Goal: Transaction & Acquisition: Subscribe to service/newsletter

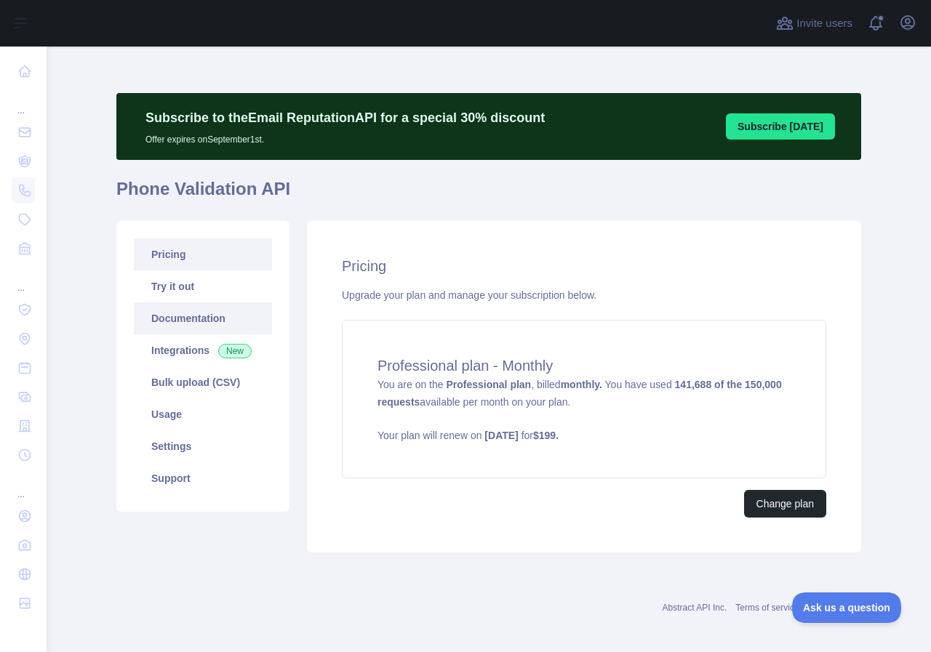
click at [176, 317] on link "Documentation" at bounding box center [203, 319] width 138 height 32
click at [217, 260] on link "Pricing" at bounding box center [203, 255] width 138 height 32
click at [212, 420] on link "Usage" at bounding box center [203, 415] width 138 height 32
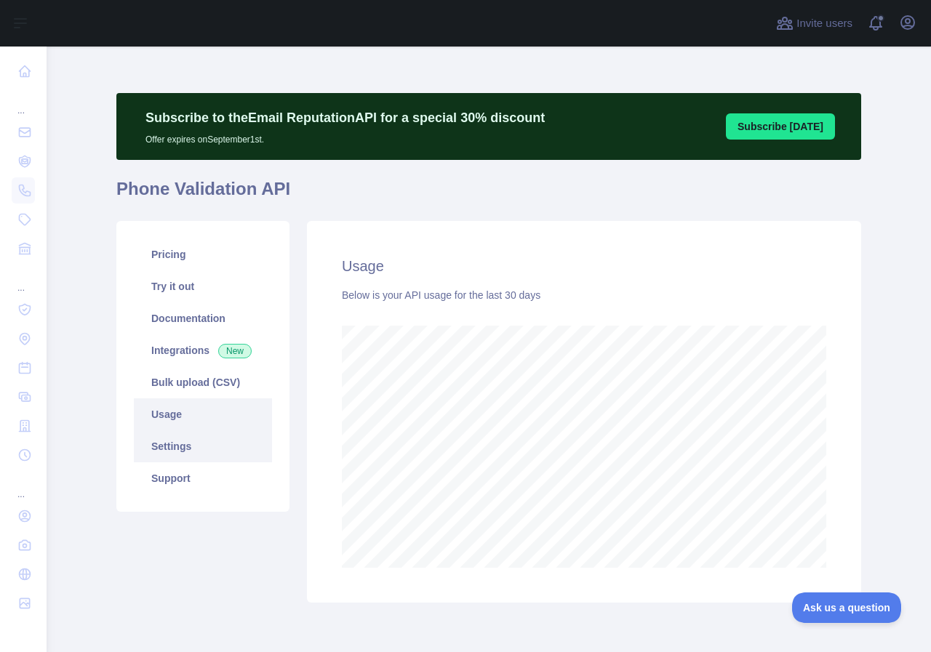
click at [228, 450] on link "Settings" at bounding box center [203, 447] width 138 height 32
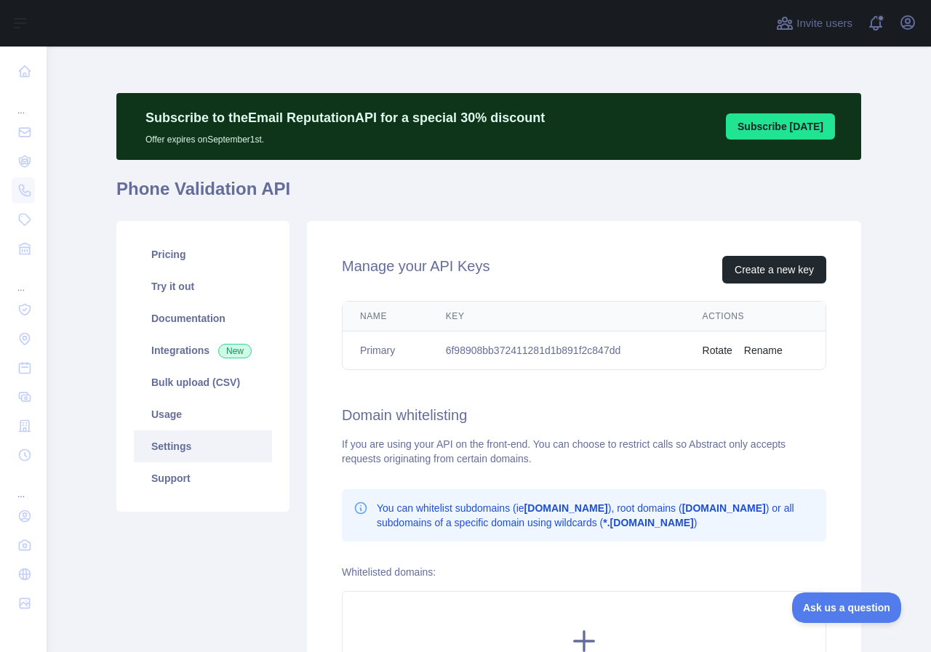
click at [229, 435] on link "Settings" at bounding box center [203, 447] width 138 height 32
click at [228, 427] on link "Usage" at bounding box center [203, 415] width 138 height 32
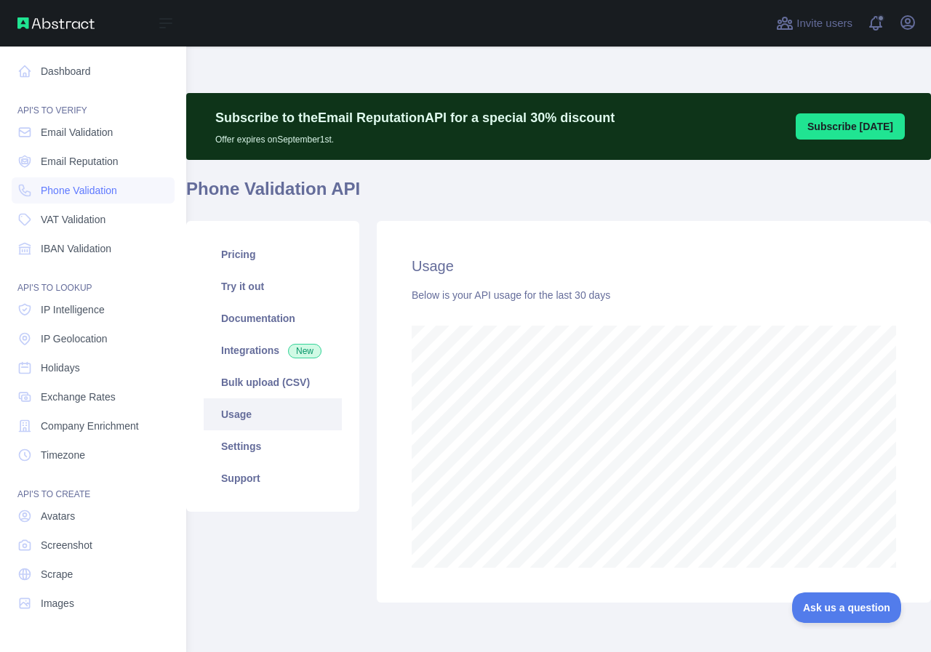
scroll to position [726672, 726533]
click at [92, 188] on span "Phone Validation" at bounding box center [79, 190] width 76 height 15
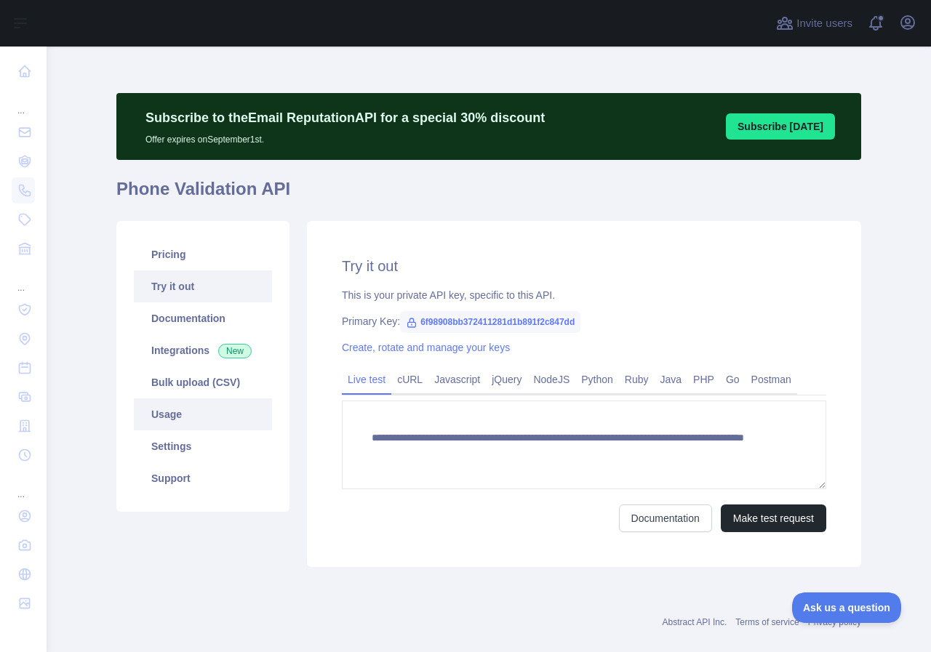
click at [209, 429] on link "Usage" at bounding box center [203, 415] width 138 height 32
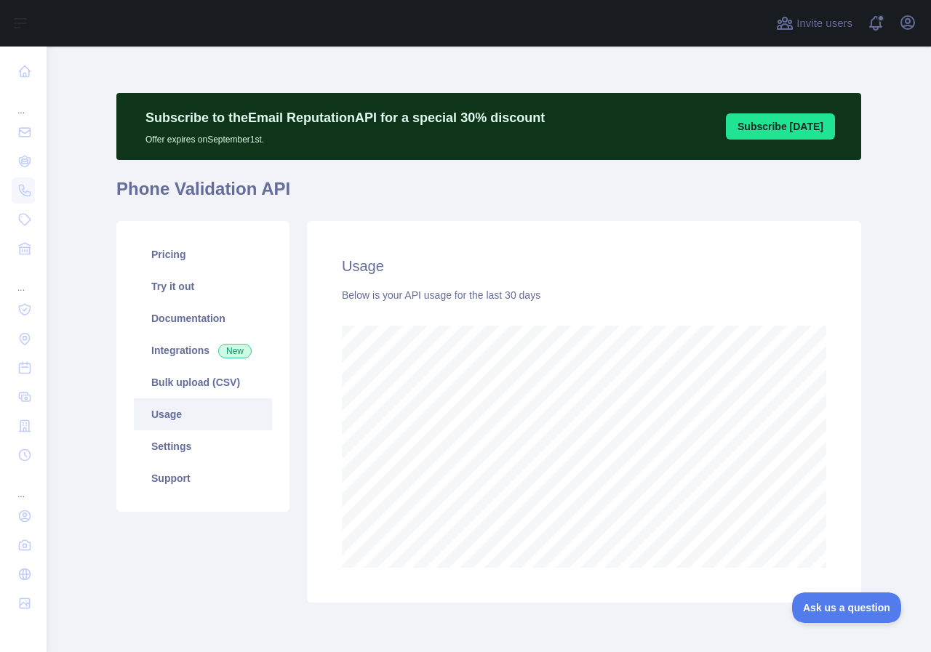
scroll to position [606, 873]
click at [181, 259] on link "Pricing" at bounding box center [203, 255] width 138 height 32
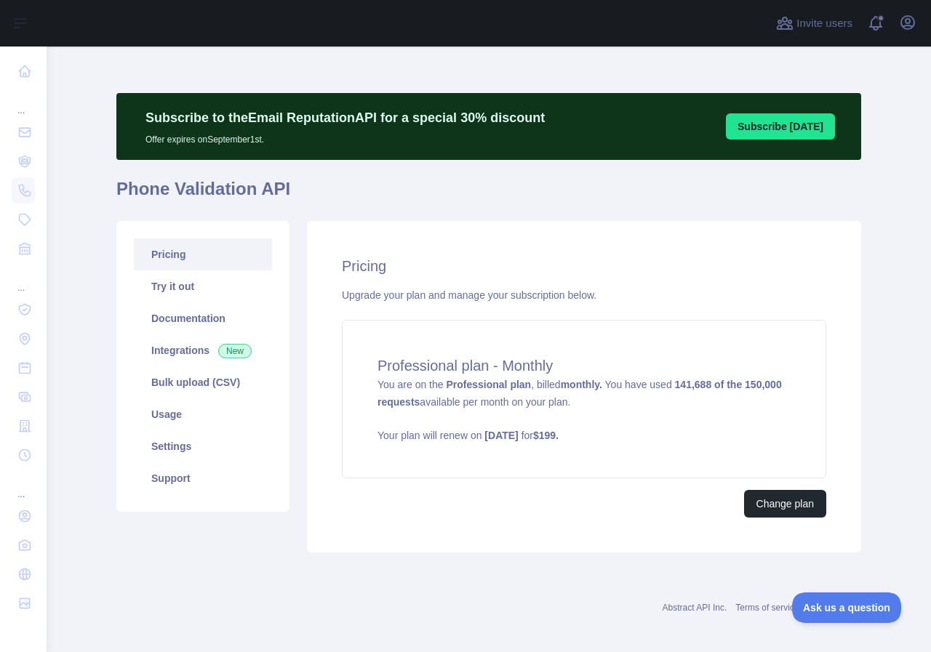
click at [211, 263] on link "Pricing" at bounding box center [203, 255] width 138 height 32
click at [225, 255] on link "Pricing" at bounding box center [203, 255] width 138 height 32
click at [895, 193] on main "Subscribe to the Email Reputation API for a special 30 % discount Offer expires…" at bounding box center [489, 350] width 884 height 606
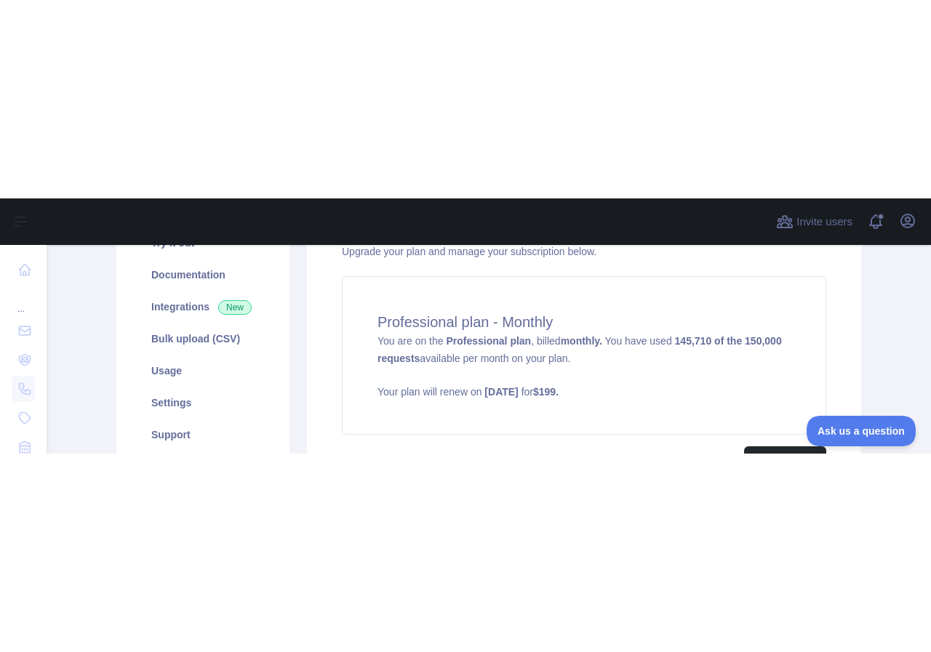
scroll to position [8, 0]
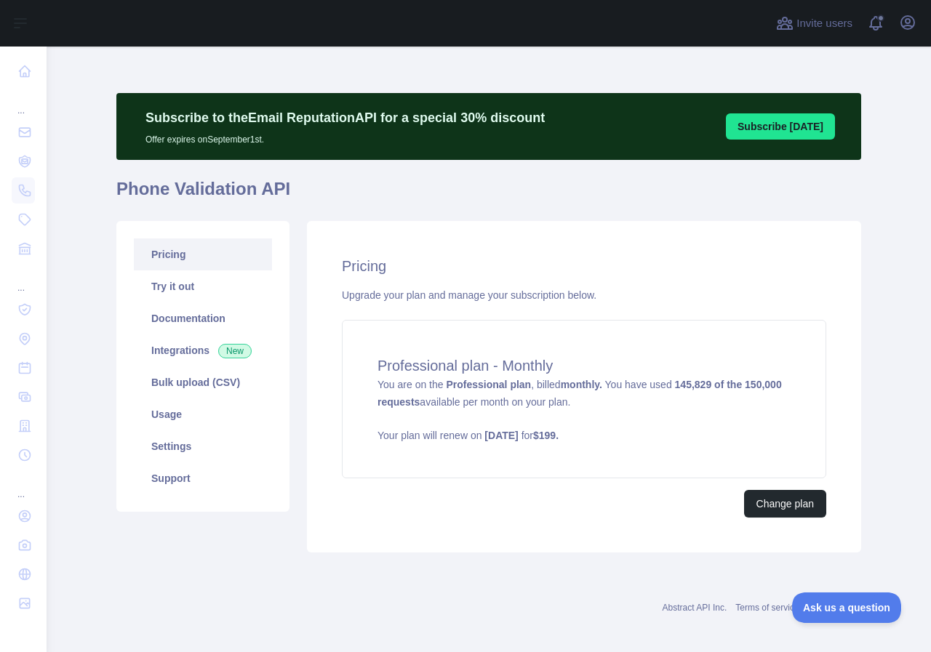
click at [214, 53] on div "Subscribe to the Email Reputation API for a special 30 % discount Offer expires…" at bounding box center [488, 354] width 745 height 614
click at [204, 259] on link "Pricing" at bounding box center [203, 255] width 138 height 32
click at [214, 62] on div "Subscribe to the Email Reputation API for a special 30 % discount Offer expires…" at bounding box center [488, 354] width 745 height 614
click at [433, 198] on h1 "Phone Validation API" at bounding box center [488, 194] width 745 height 35
click at [669, 382] on strong "149,998 of the 150,000 requests" at bounding box center [579, 393] width 404 height 29
